Goal: Check status: Check status

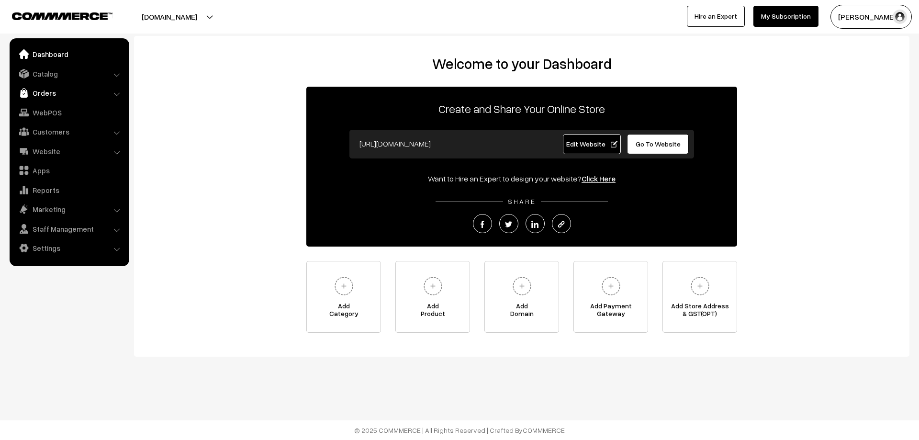
click at [36, 94] on link "Orders" at bounding box center [69, 92] width 114 height 17
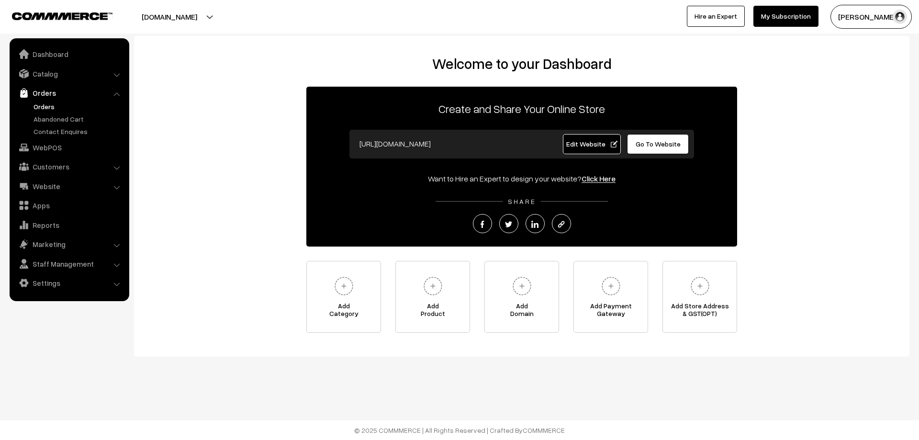
click at [39, 104] on link "Orders" at bounding box center [78, 106] width 95 height 10
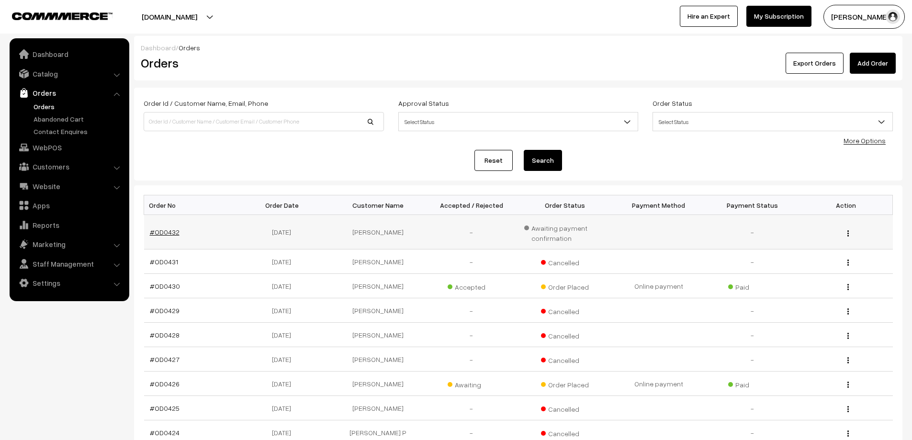
click at [161, 231] on link "#OD0432" at bounding box center [165, 232] width 30 height 8
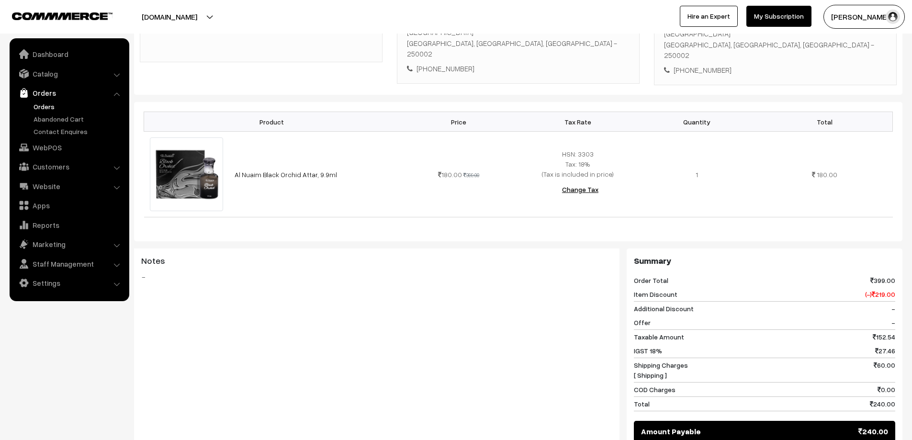
scroll to position [150, 0]
